Goal: Information Seeking & Learning: Learn about a topic

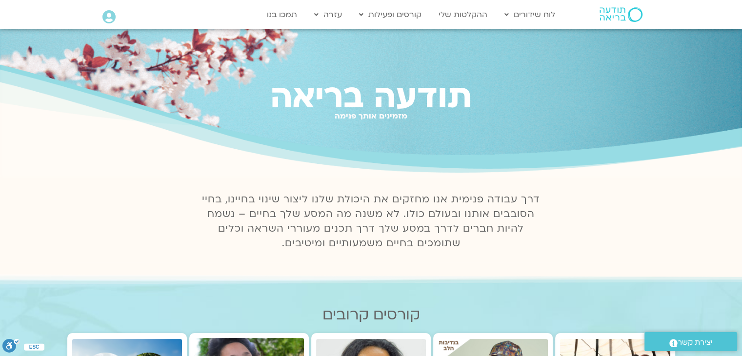
click at [109, 18] on icon at bounding box center [108, 17] width 13 height 14
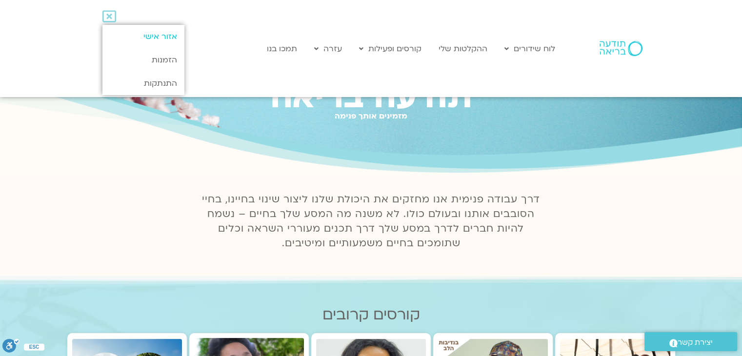
click at [146, 39] on link "אזור אישי" at bounding box center [142, 36] width 81 height 23
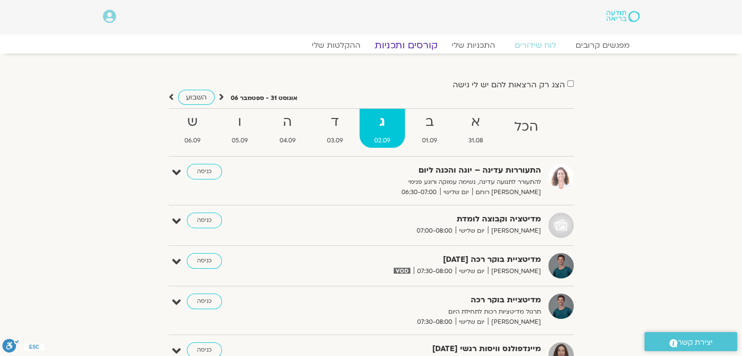
click at [410, 49] on link "קורסים ותכניות" at bounding box center [406, 46] width 86 height 12
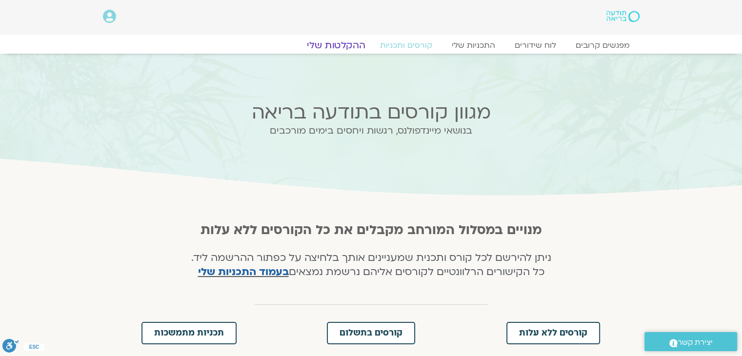
click at [332, 47] on link "ההקלטות שלי" at bounding box center [336, 46] width 82 height 12
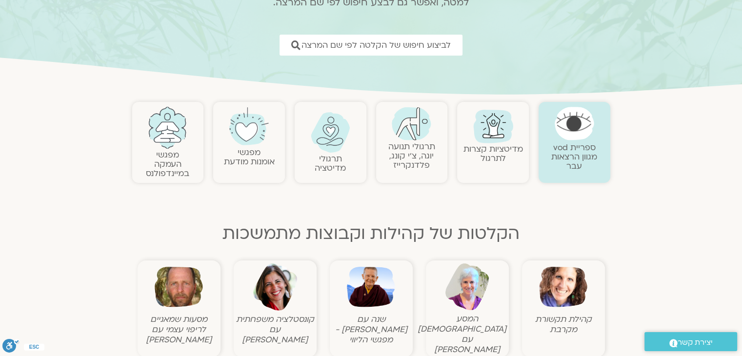
scroll to position [195, 0]
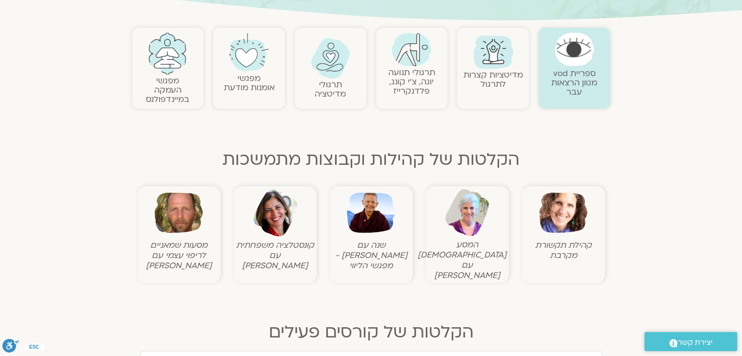
click at [585, 219] on img at bounding box center [563, 213] width 48 height 48
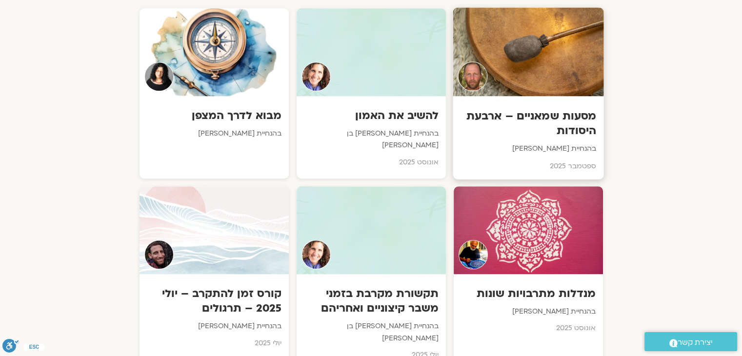
scroll to position [586, 0]
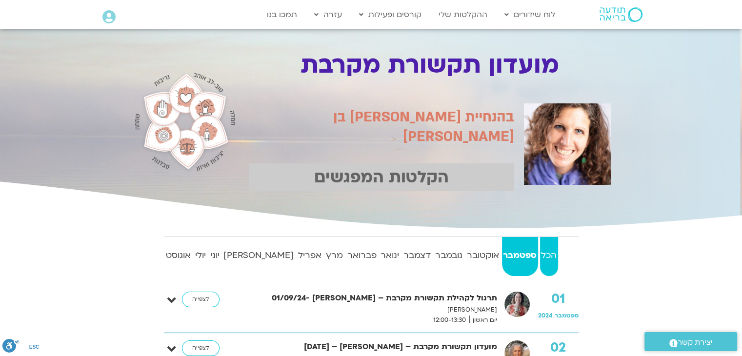
click at [553, 254] on strong "הכל" at bounding box center [549, 255] width 18 height 15
click at [463, 16] on link "ההקלטות שלי" at bounding box center [463, 14] width 59 height 19
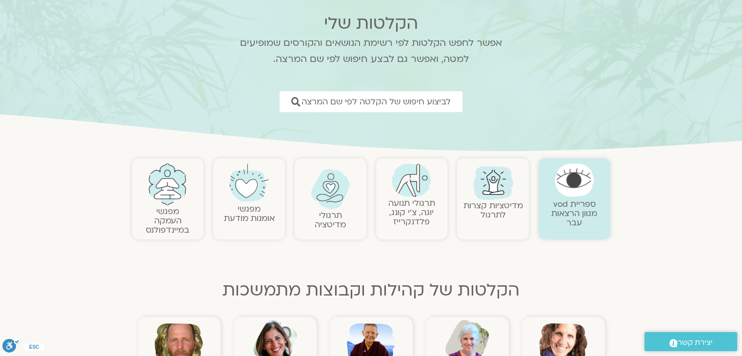
scroll to position [49, 0]
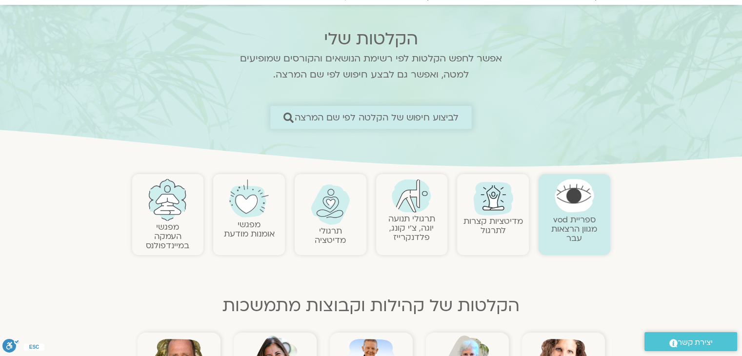
click at [340, 115] on span "לביצוע חיפוש של הקלטה לפי שם המרצה" at bounding box center [377, 117] width 164 height 10
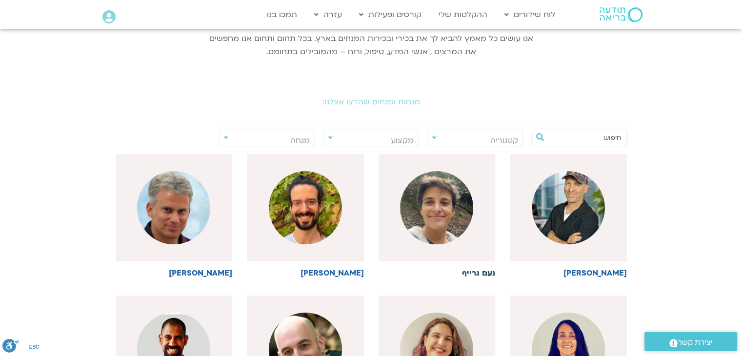
scroll to position [146, 0]
click at [581, 137] on input "text" at bounding box center [584, 137] width 74 height 17
click at [291, 139] on span "מנחה" at bounding box center [300, 140] width 20 height 11
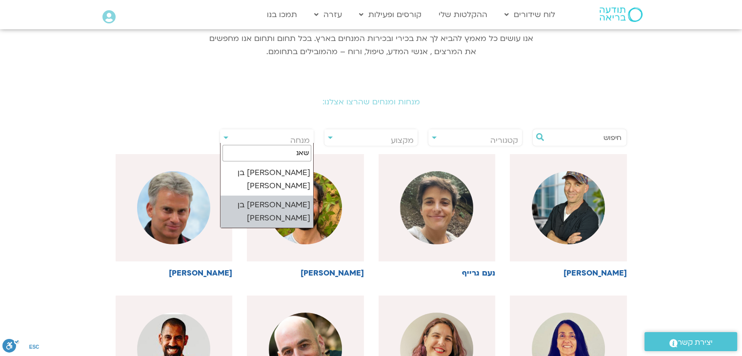
type input "שאנ"
select select "****"
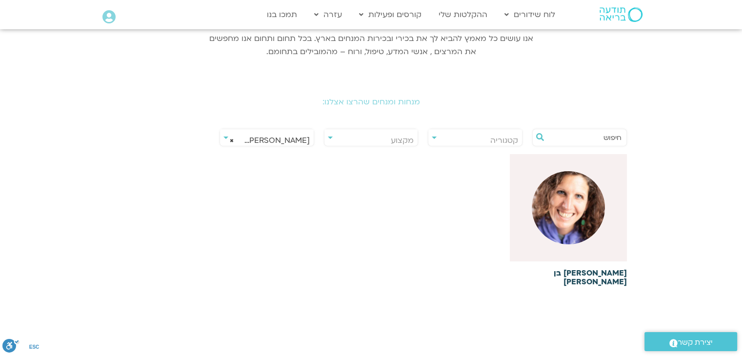
click at [560, 222] on img at bounding box center [568, 207] width 73 height 73
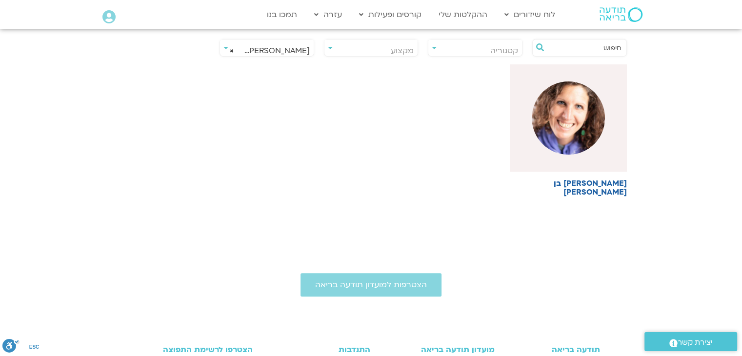
scroll to position [244, 0]
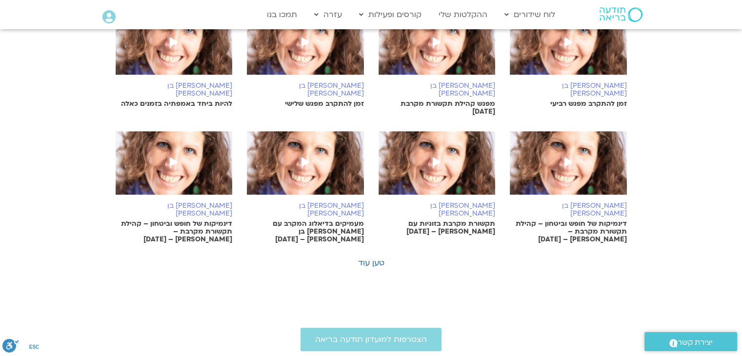
scroll to position [586, 0]
click at [370, 257] on link "טען עוד" at bounding box center [371, 262] width 26 height 11
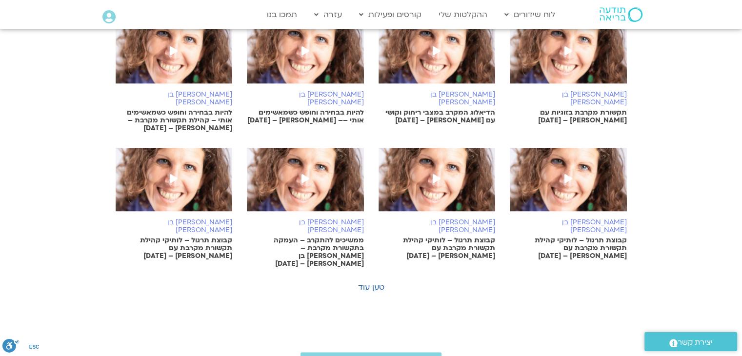
scroll to position [1073, 0]
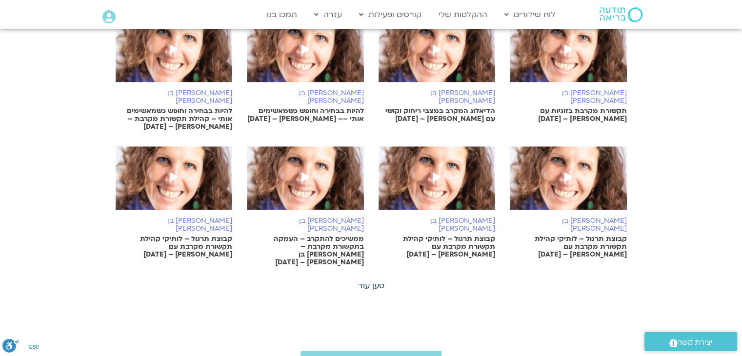
click at [372, 281] on link "טען עוד" at bounding box center [371, 286] width 26 height 11
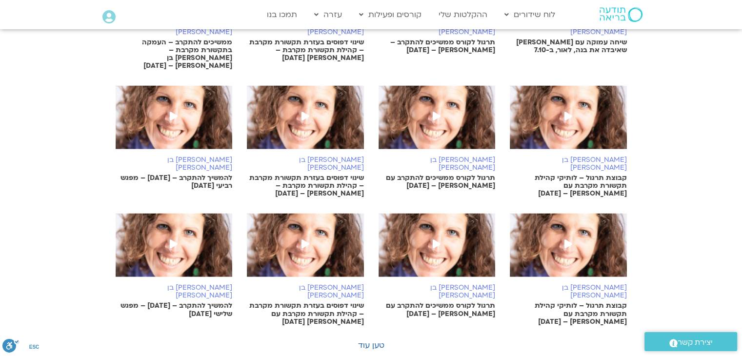
scroll to position [1561, 0]
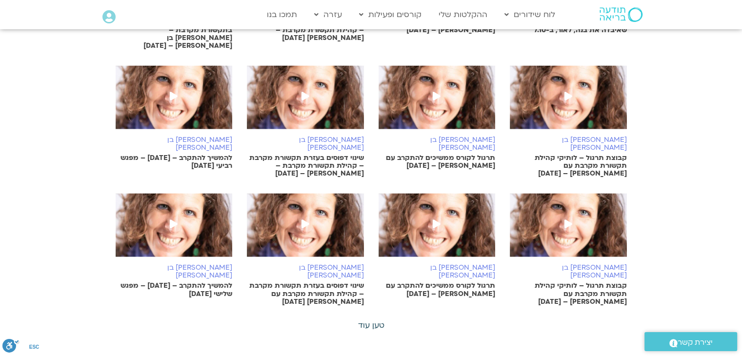
click at [368, 320] on link "טען עוד" at bounding box center [371, 325] width 26 height 11
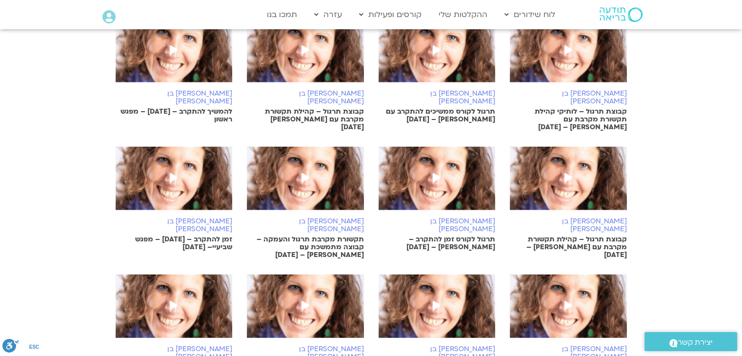
scroll to position [2001, 0]
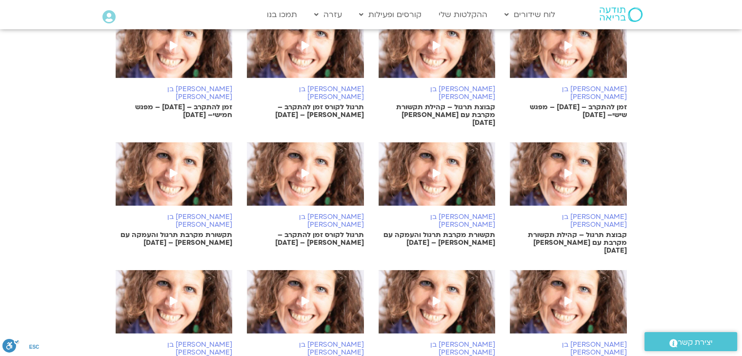
scroll to position [2391, 0]
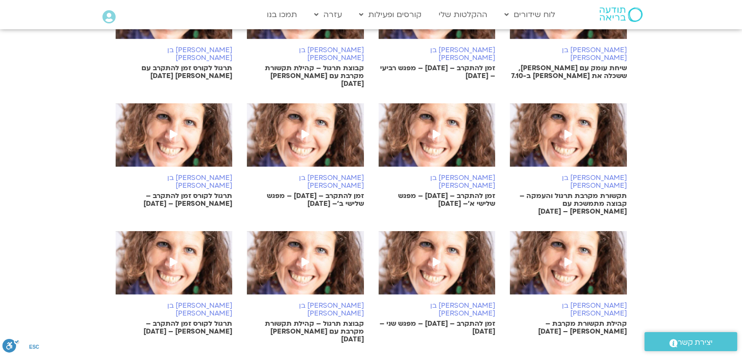
scroll to position [2684, 0]
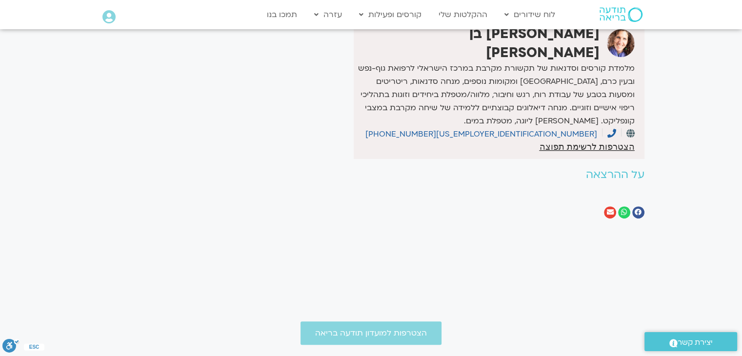
scroll to position [293, 0]
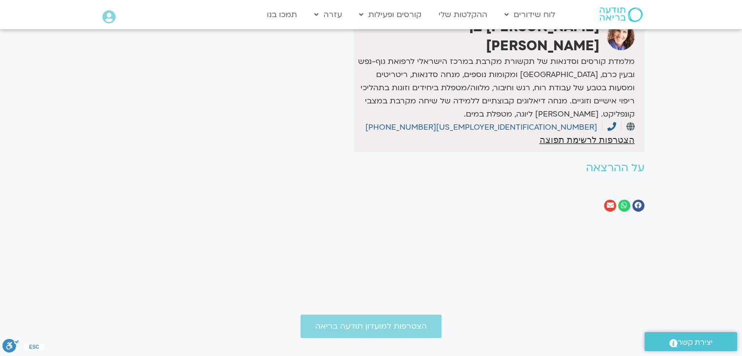
click at [613, 162] on h2 "על ההרצאה" at bounding box center [463, 168] width 363 height 12
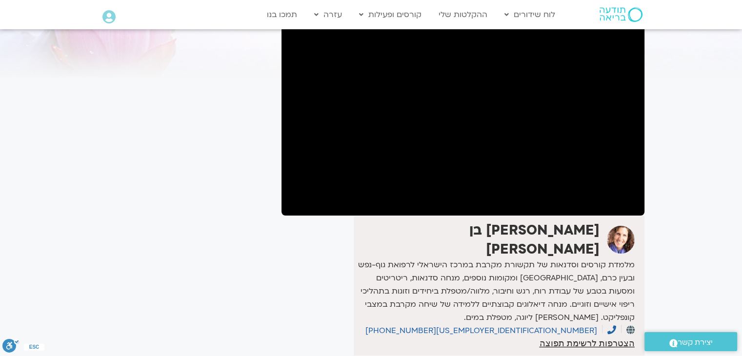
scroll to position [98, 0]
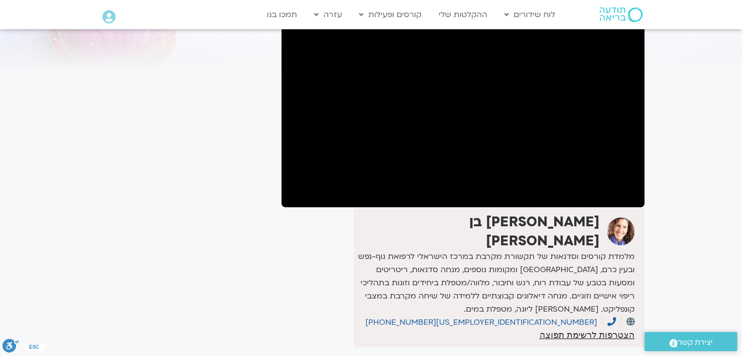
click at [107, 185] on div "It seems we can't find what you're looking for. It seems we can't find what you…" at bounding box center [184, 190] width 183 height 463
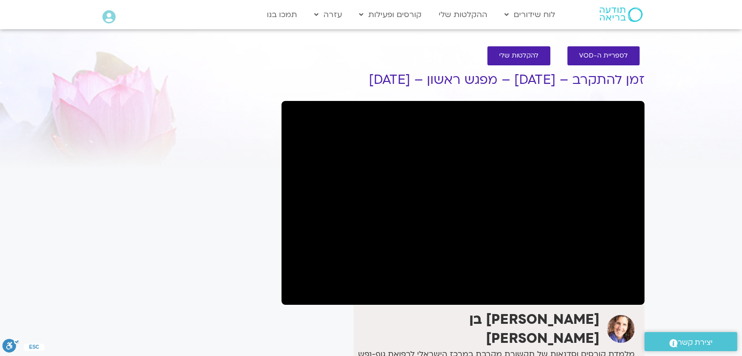
scroll to position [0, 0]
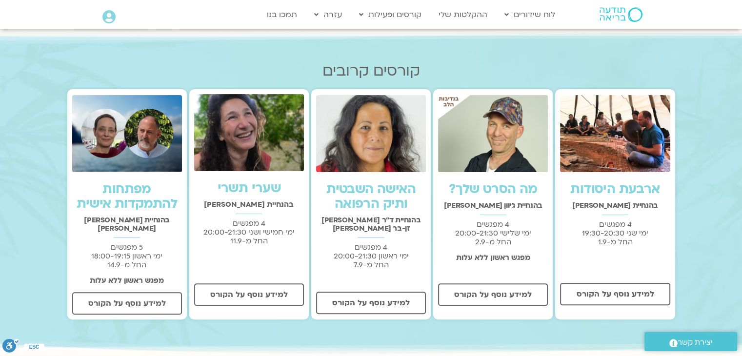
click at [263, 117] on img at bounding box center [249, 132] width 110 height 77
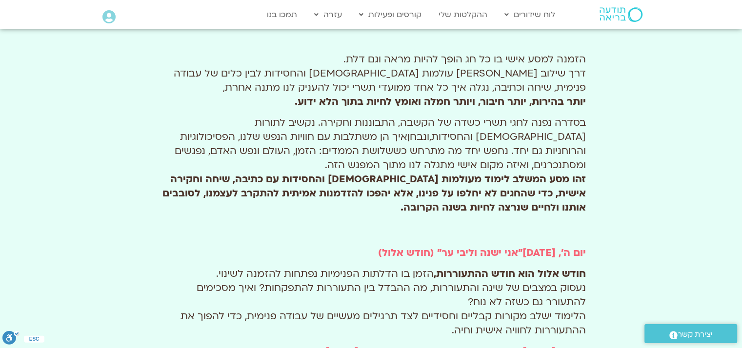
scroll to position [390, 0]
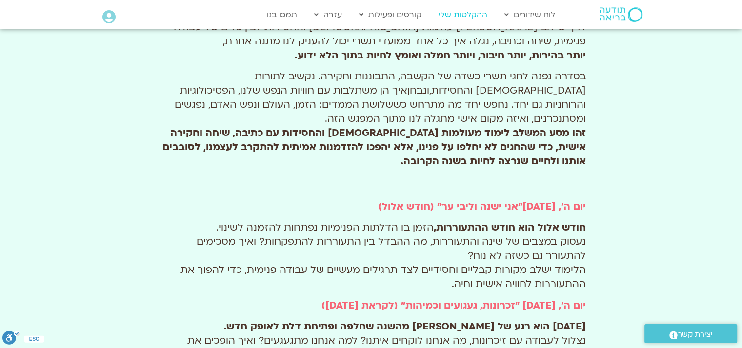
click at [462, 17] on link "ההקלטות שלי" at bounding box center [463, 14] width 59 height 19
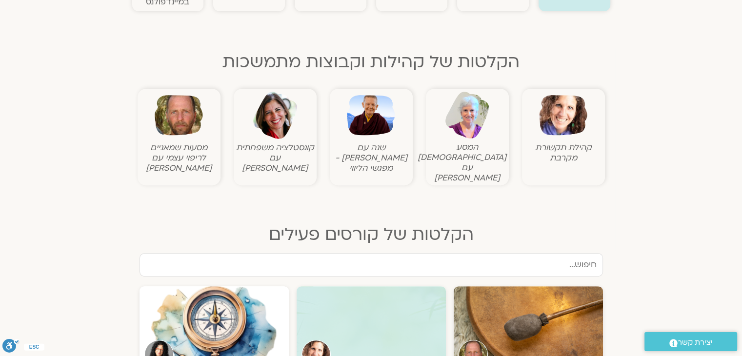
click at [569, 116] on img at bounding box center [563, 115] width 48 height 48
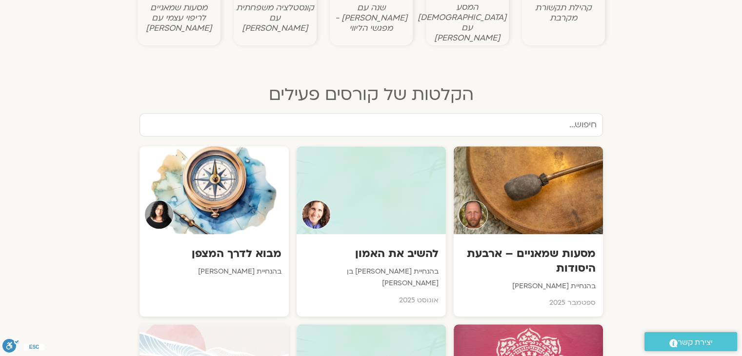
scroll to position [439, 0]
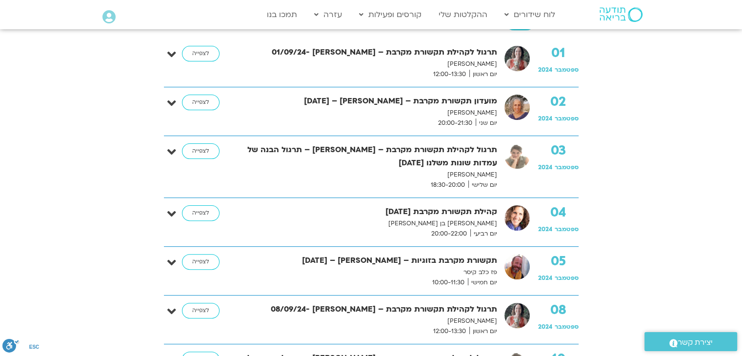
scroll to position [244, 0]
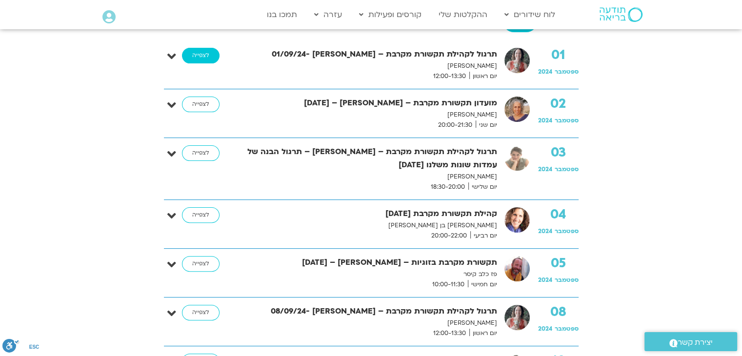
click at [188, 57] on link "לצפייה" at bounding box center [201, 56] width 38 height 16
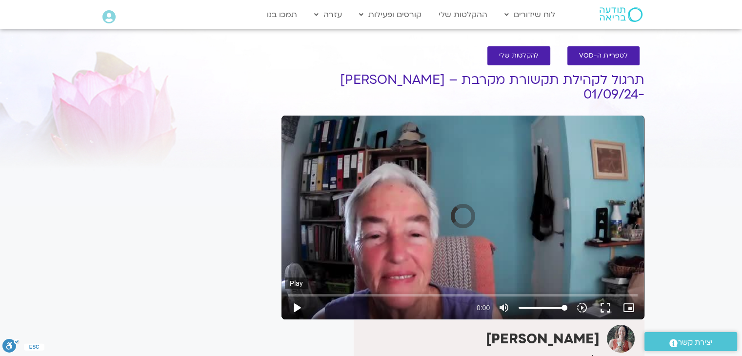
click at [299, 296] on button "play_arrow" at bounding box center [296, 307] width 23 height 23
click at [297, 296] on button "play_arrow" at bounding box center [296, 307] width 23 height 23
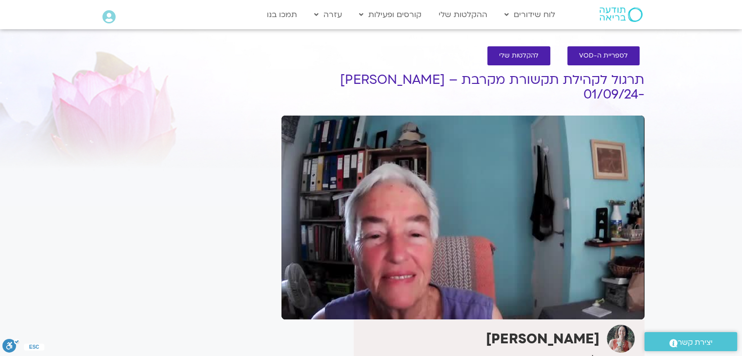
drag, startPoint x: 424, startPoint y: 169, endPoint x: 356, endPoint y: 261, distance: 115.1
click at [356, 261] on div "Skip Ad 4:12 pause 0:00:03 / 1:04:21 volume_up Mute tune Resolution Auto 360p s…" at bounding box center [463, 218] width 363 height 204
type input "6.556331"
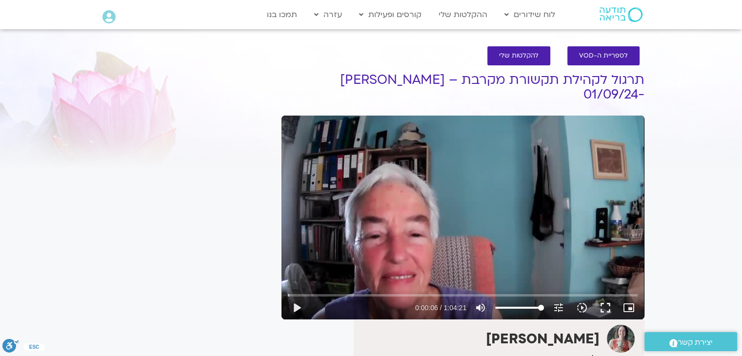
click at [537, 296] on div "play_arrow 0:00:06 / 1:04:21 volume_up Mute tune Resolution Auto 360p slow_moti…" at bounding box center [463, 307] width 356 height 23
drag, startPoint x: 539, startPoint y: 293, endPoint x: 480, endPoint y: 297, distance: 59.2
type input "0"
click at [495, 305] on input "Volume" at bounding box center [519, 308] width 49 height 6
click at [555, 302] on icon "tune" at bounding box center [559, 308] width 12 height 12
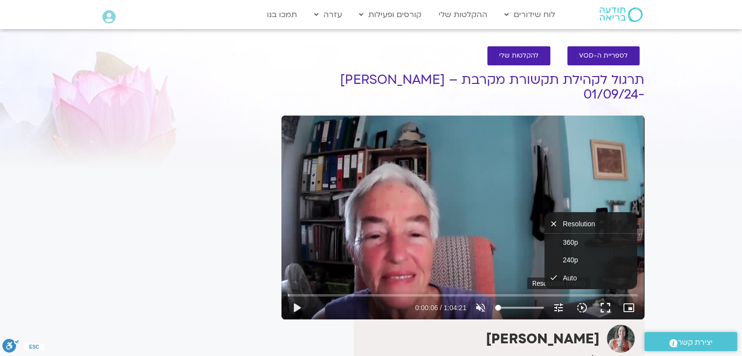
click at [555, 302] on icon "tune" at bounding box center [559, 308] width 12 height 12
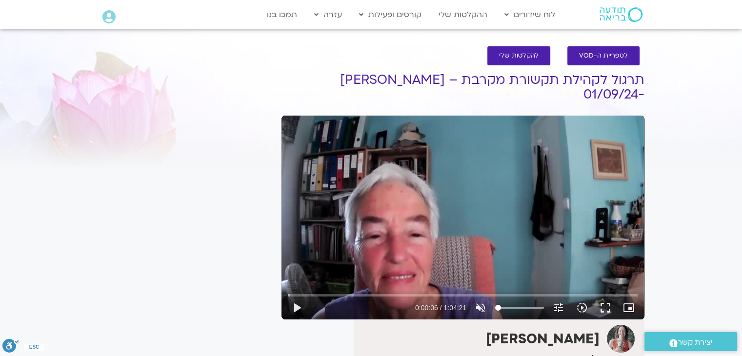
drag, startPoint x: 545, startPoint y: 149, endPoint x: 355, endPoint y: 118, distance: 191.9
click at [355, 118] on div "Skip Ad 21:38 play_arrow 0:00:06 / 1:04:21 volume_off Unmute tune Resolution Au…" at bounding box center [463, 218] width 363 height 204
type input "6.674402"
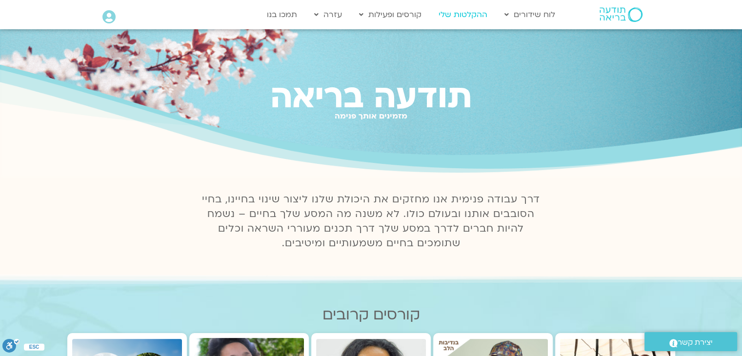
click at [466, 14] on link "ההקלטות שלי" at bounding box center [463, 14] width 59 height 19
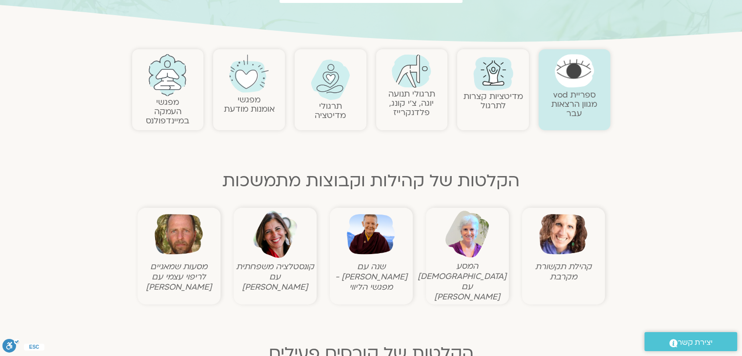
scroll to position [195, 0]
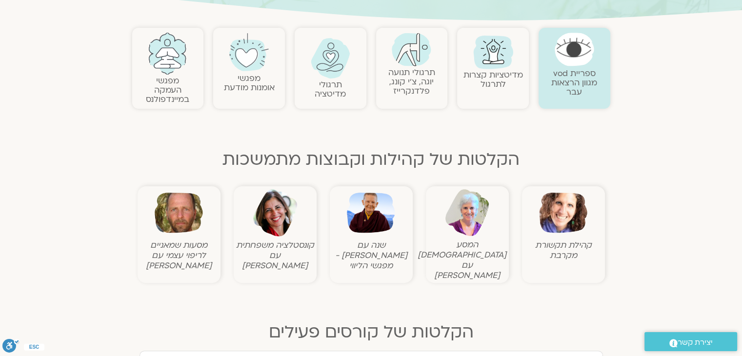
click at [558, 230] on img at bounding box center [563, 213] width 48 height 48
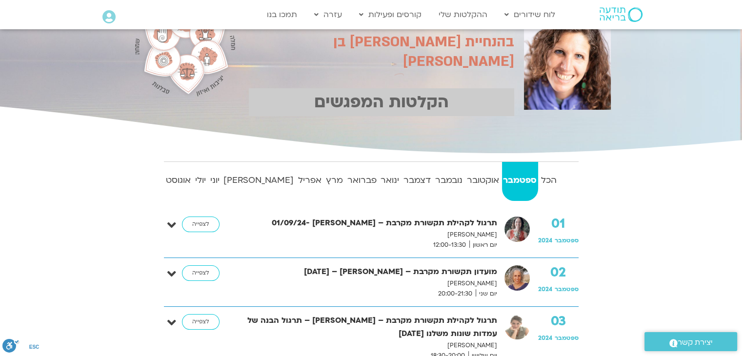
scroll to position [146, 0]
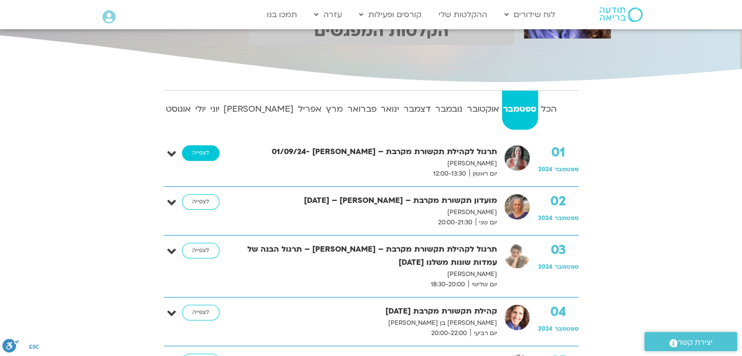
click at [208, 151] on link "לצפייה" at bounding box center [201, 153] width 38 height 16
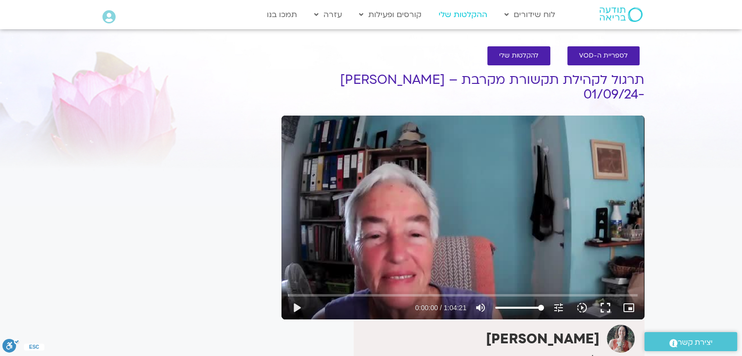
click at [479, 11] on link "ההקלטות שלי" at bounding box center [463, 14] width 59 height 19
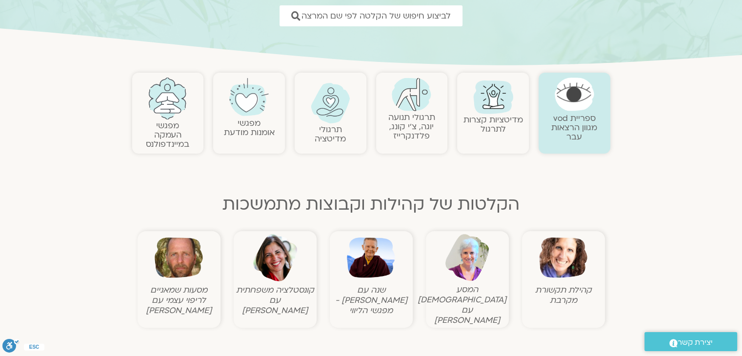
scroll to position [146, 0]
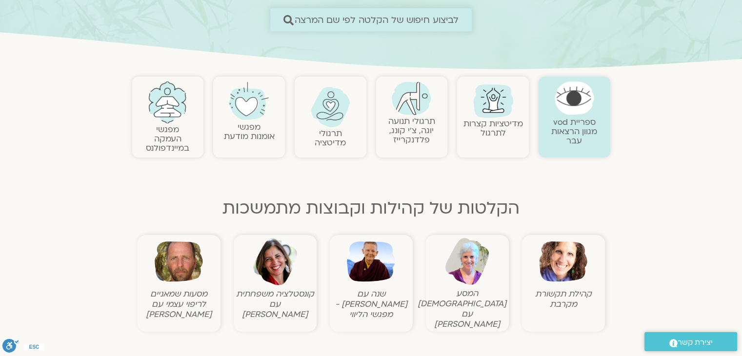
click at [406, 24] on span "לביצוע חיפוש של הקלטה לפי שם המרצה" at bounding box center [377, 20] width 164 height 10
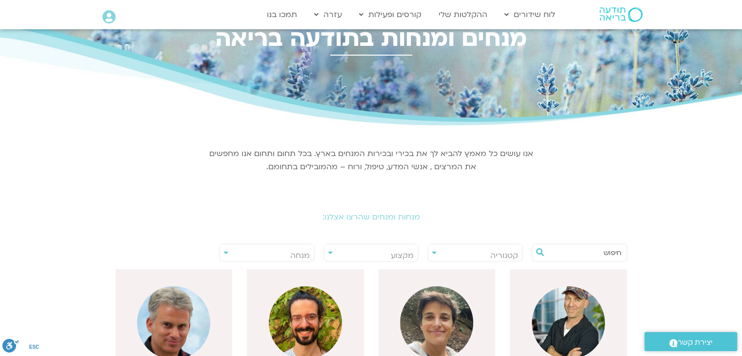
scroll to position [98, 0]
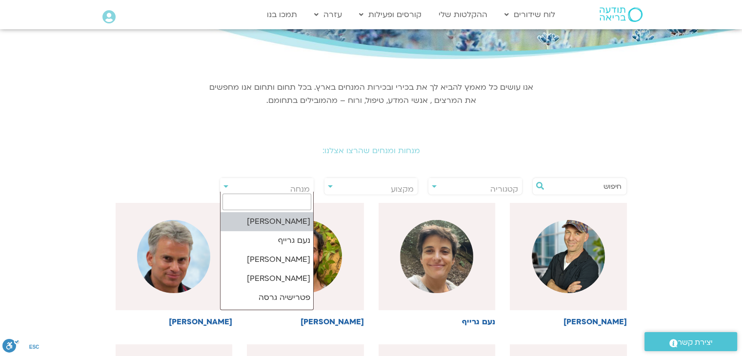
click at [281, 184] on span "מנחה" at bounding box center [267, 189] width 94 height 22
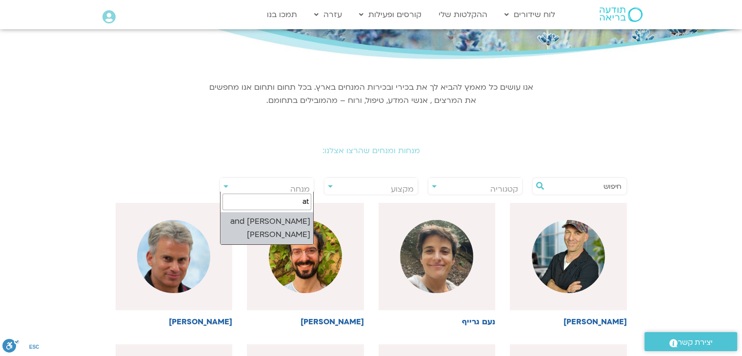
type input "a"
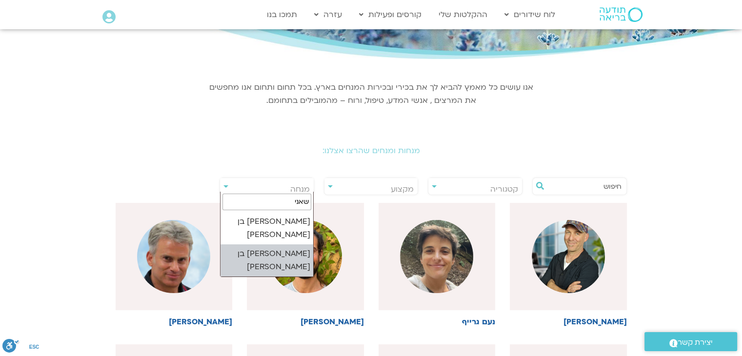
type input "שאני"
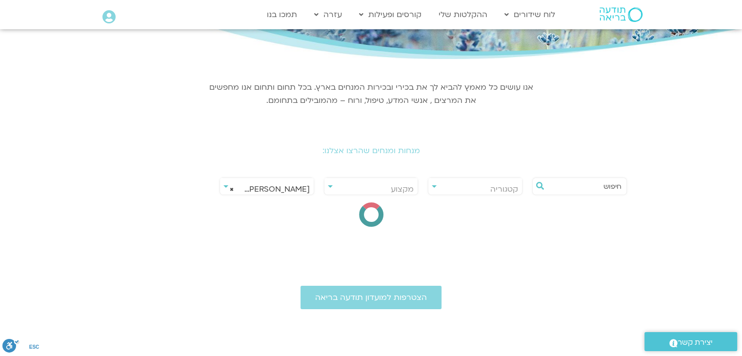
select select "****"
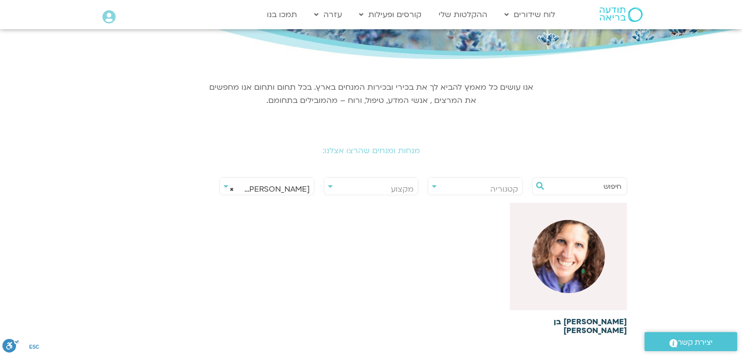
click at [552, 248] on img at bounding box center [568, 256] width 73 height 73
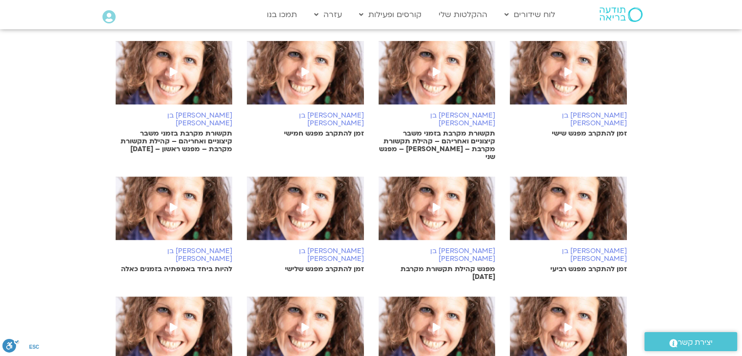
scroll to position [586, 0]
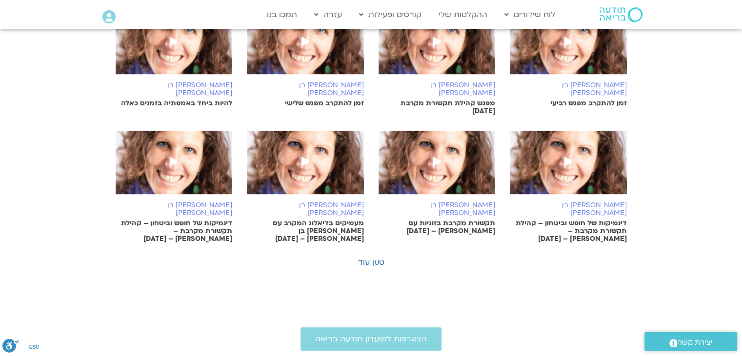
click at [368, 257] on link "טען עוד" at bounding box center [371, 262] width 26 height 11
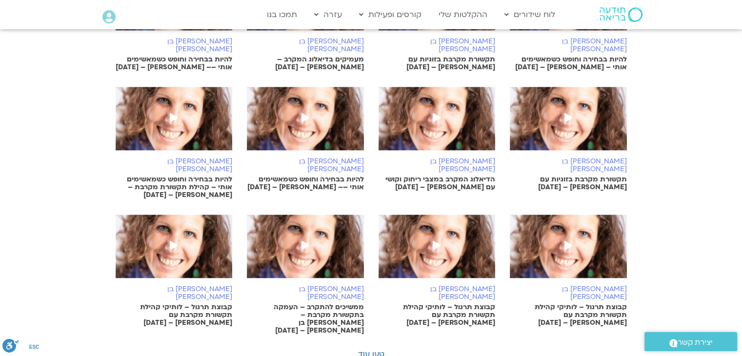
scroll to position [1025, 0]
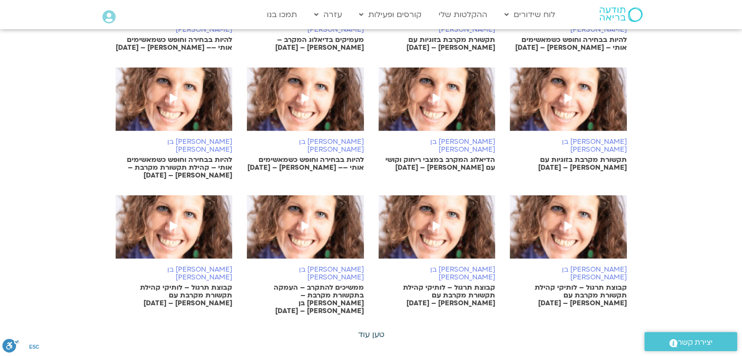
click at [371, 329] on link "טען עוד" at bounding box center [371, 334] width 26 height 11
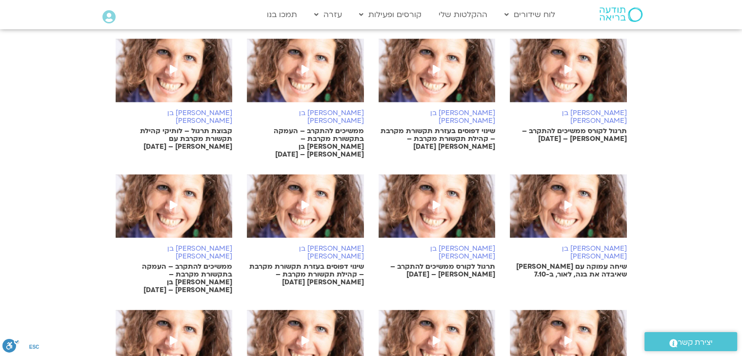
scroll to position [1513, 0]
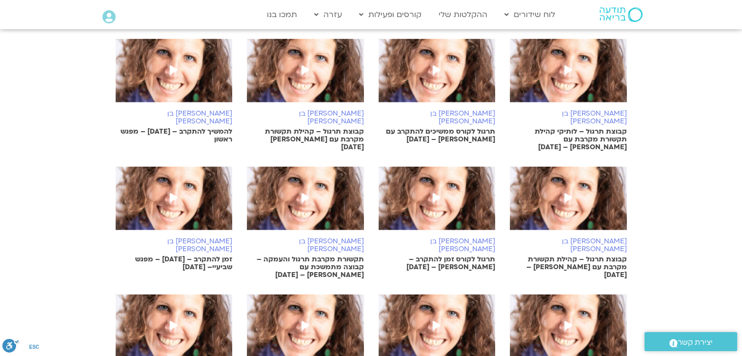
scroll to position [2001, 0]
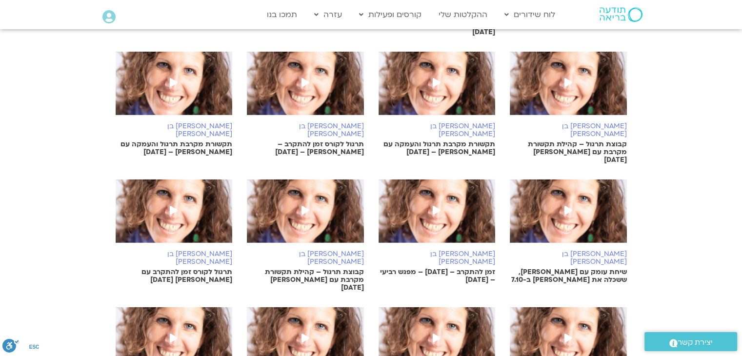
scroll to position [2488, 0]
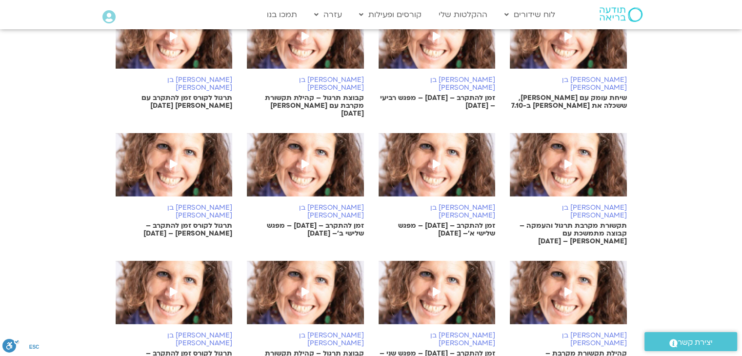
scroll to position [2635, 0]
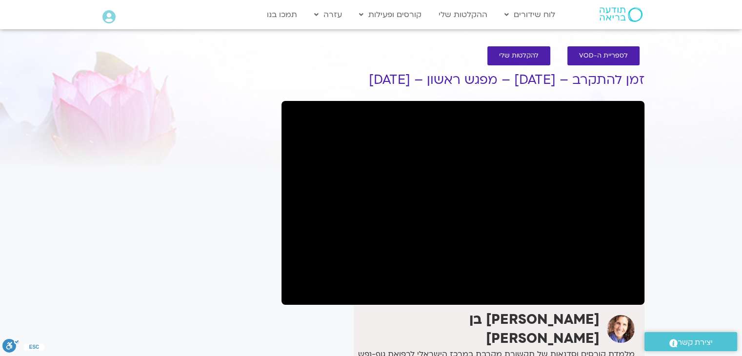
drag, startPoint x: 575, startPoint y: 101, endPoint x: 701, endPoint y: 77, distance: 128.1
click at [701, 77] on section "לספריית ה-VOD להקלטות שלי זמן להתקרב – [DATE] – מפגש ראשון – [DATE] [PERSON_NAM…" at bounding box center [371, 278] width 742 height 483
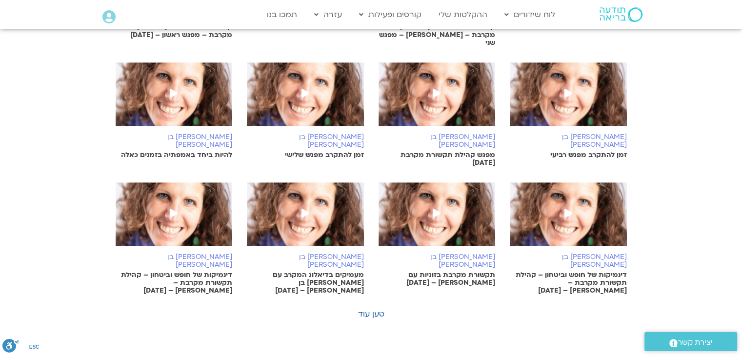
scroll to position [501, 0]
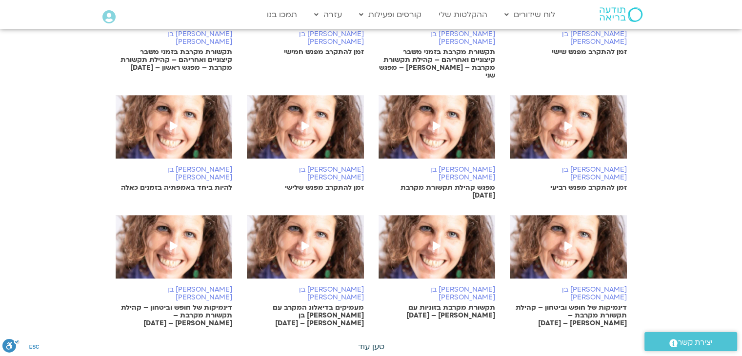
click at [364, 342] on link "טען עוד" at bounding box center [371, 347] width 26 height 11
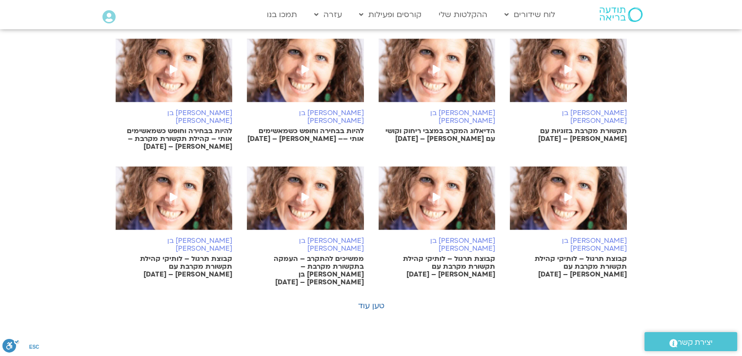
scroll to position [1087, 0]
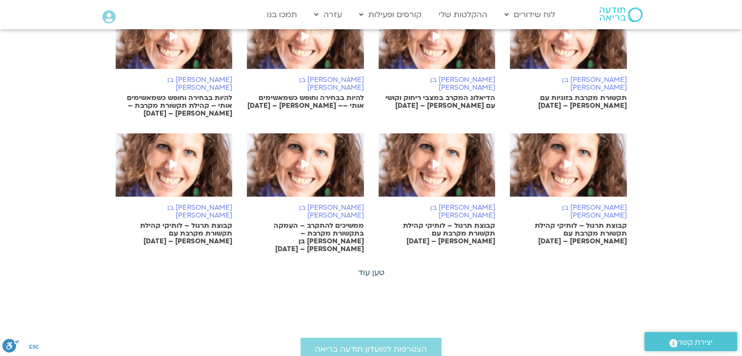
click at [374, 267] on link "טען עוד" at bounding box center [371, 272] width 26 height 11
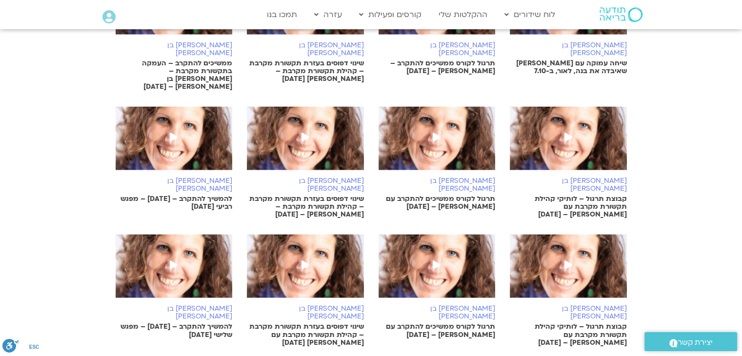
scroll to position [1526, 0]
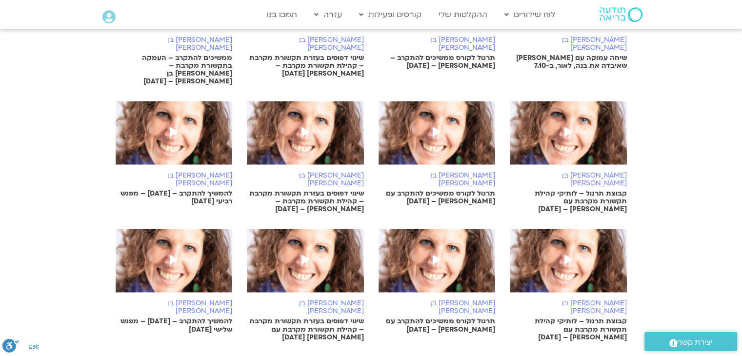
click at [371, 355] on link "טען עוד" at bounding box center [371, 360] width 26 height 11
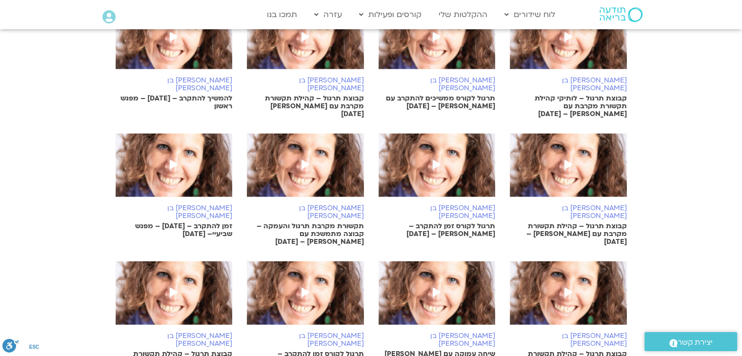
scroll to position [2014, 0]
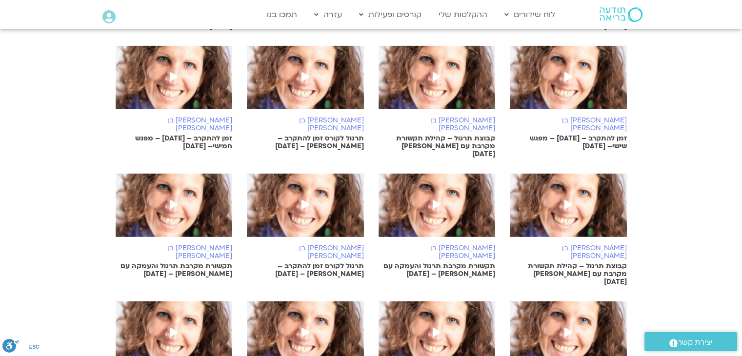
scroll to position [2404, 0]
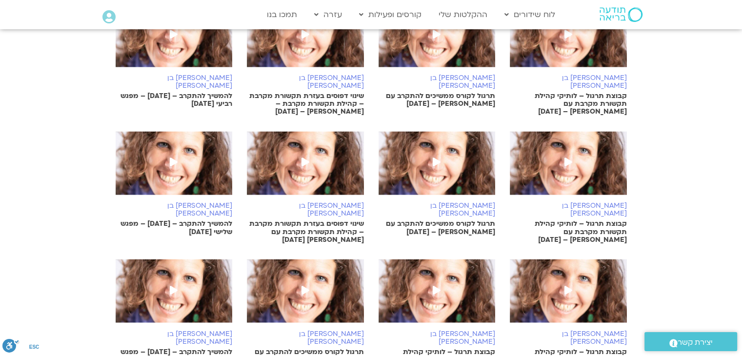
scroll to position [1331, 0]
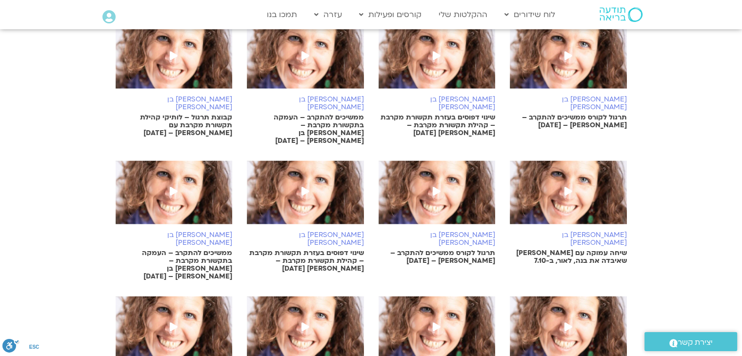
click at [109, 17] on icon at bounding box center [108, 17] width 13 height 14
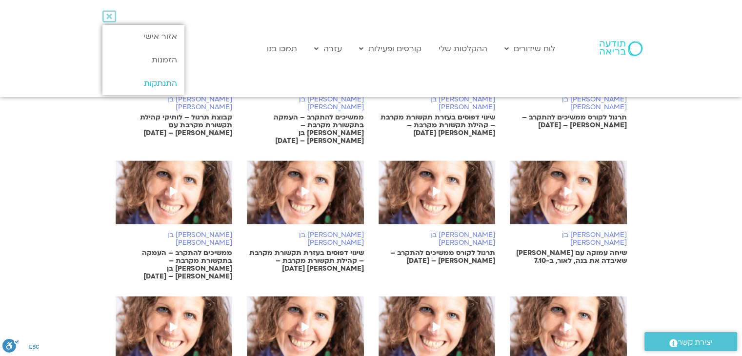
click at [164, 83] on link "התנתקות" at bounding box center [142, 83] width 81 height 23
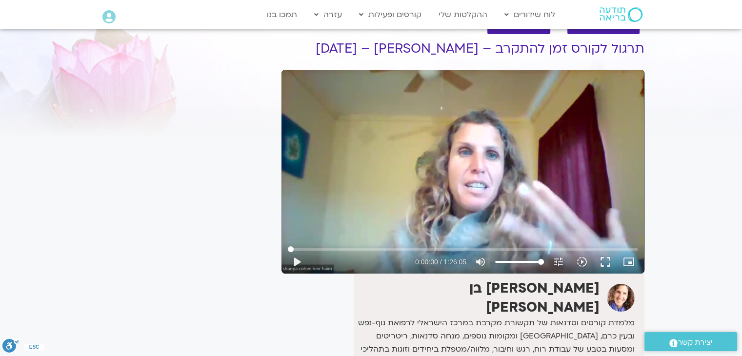
scroll to position [49, 0]
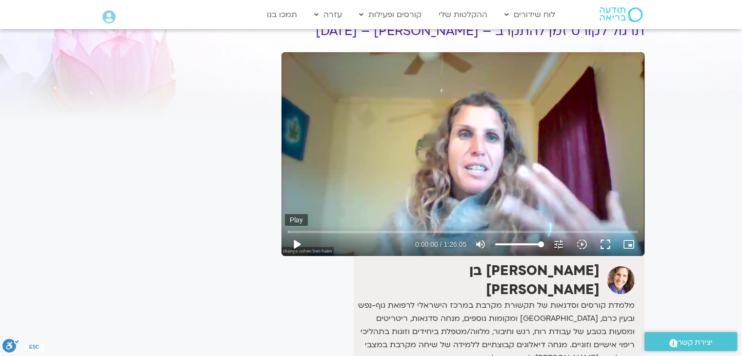
click at [300, 247] on button "play_arrow" at bounding box center [296, 244] width 23 height 23
click at [298, 245] on button "pause" at bounding box center [296, 244] width 23 height 23
type input "2.237774"
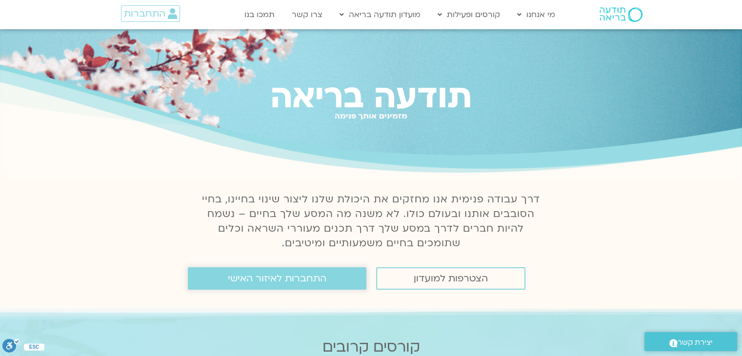
click at [327, 276] on link "התחברות לאיזור האישי" at bounding box center [277, 278] width 179 height 22
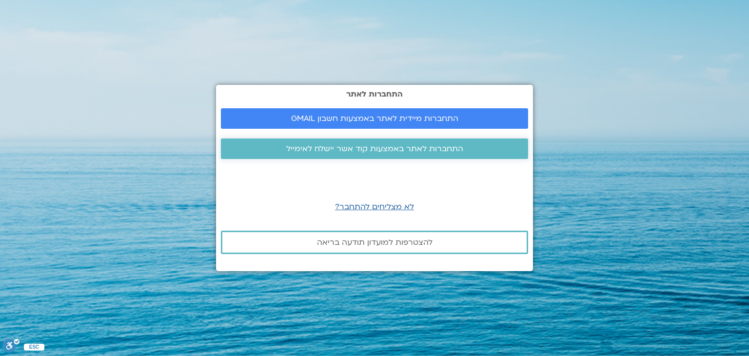
click at [394, 148] on span "התחברות לאתר באמצעות קוד אשר יישלח לאימייל" at bounding box center [374, 148] width 177 height 9
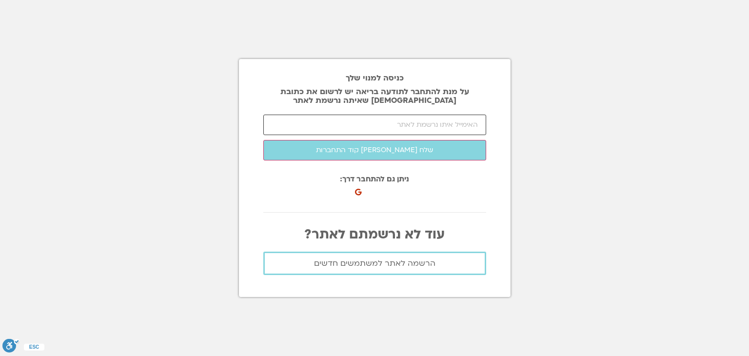
click at [398, 125] on input "email" at bounding box center [374, 125] width 223 height 20
type input "Mhaskelp@gmail.com"
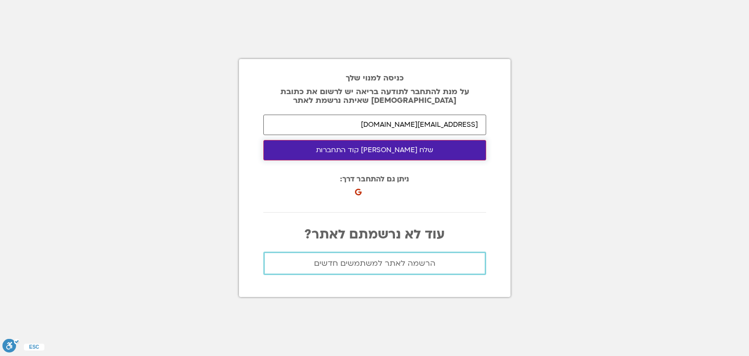
click at [389, 151] on button "שלח לי קוד התחברות" at bounding box center [374, 150] width 223 height 20
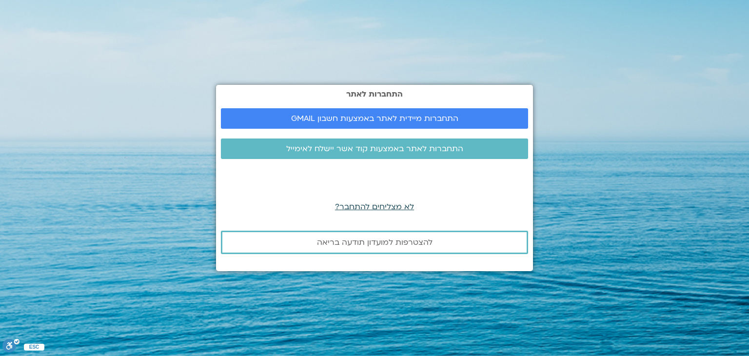
click at [375, 203] on span "לא מצליחים להתחבר?" at bounding box center [374, 207] width 79 height 11
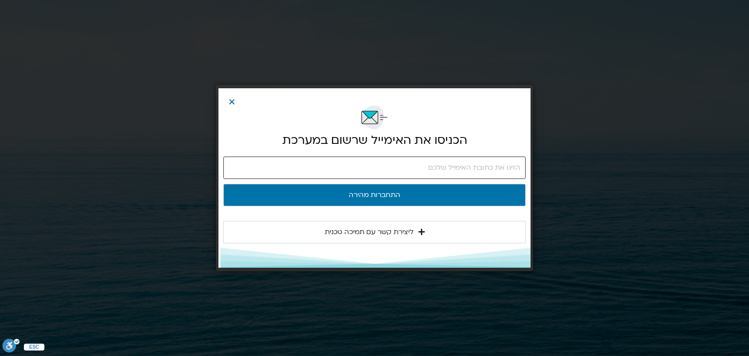
click at [357, 161] on input "email" at bounding box center [374, 168] width 303 height 22
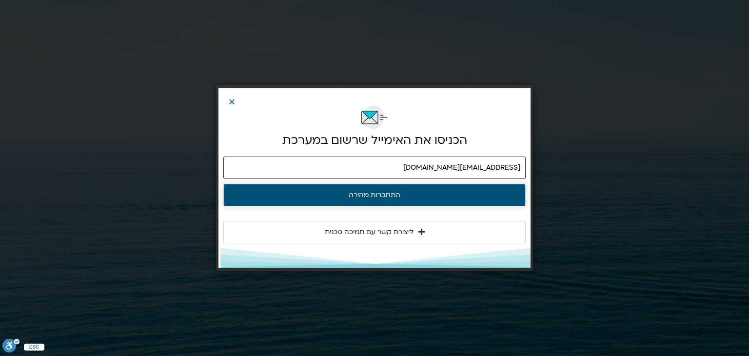
type input "mhaskelp@gmail.com"
click at [361, 191] on button "התחברות מהירה" at bounding box center [374, 195] width 303 height 22
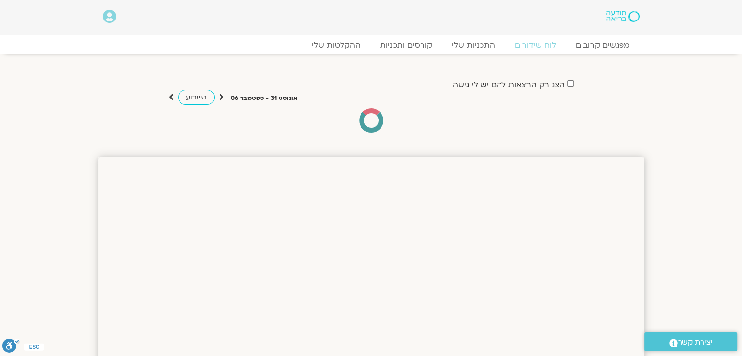
click at [111, 20] on icon at bounding box center [109, 17] width 13 height 14
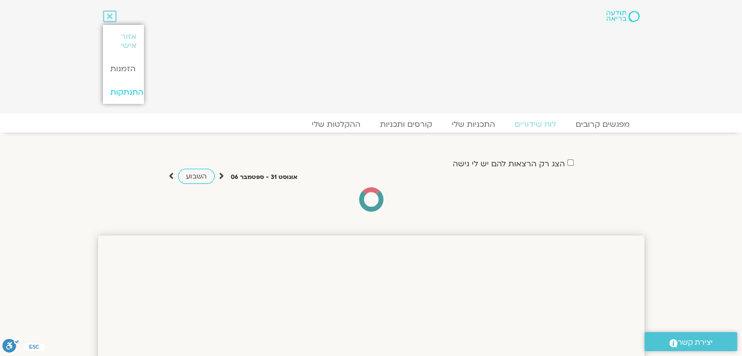
click at [119, 91] on link "התנתקות" at bounding box center [123, 92] width 41 height 23
